Goal: Task Accomplishment & Management: Manage account settings

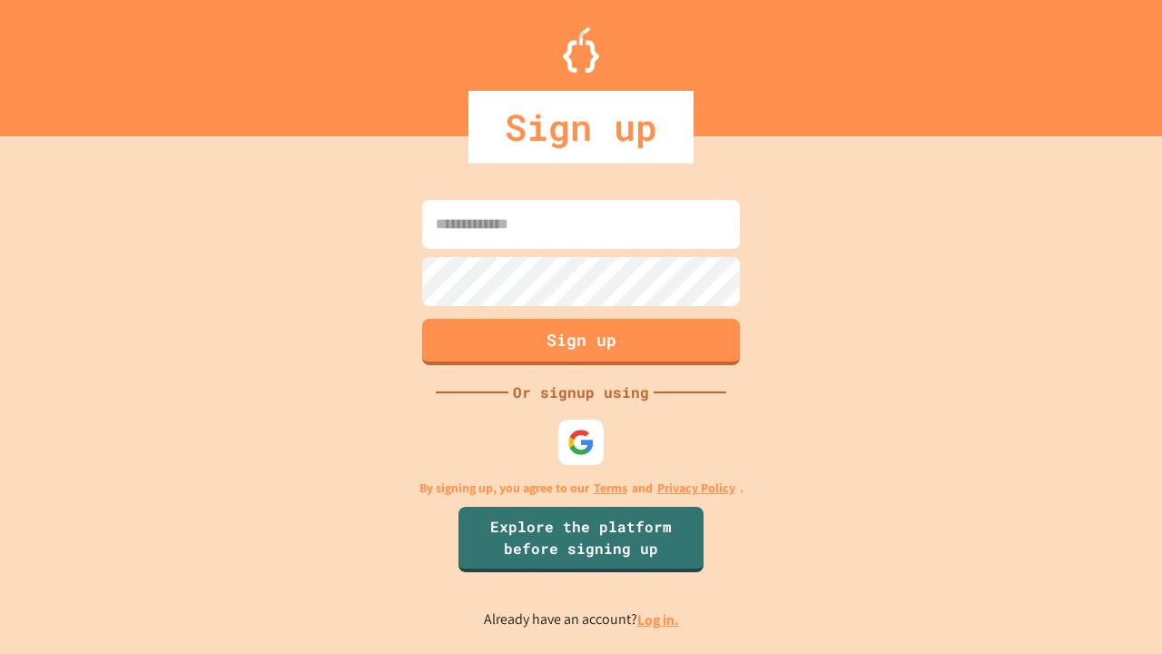
click at [659, 619] on link "Log in." at bounding box center [658, 619] width 42 height 19
